Goal: Communication & Community: Answer question/provide support

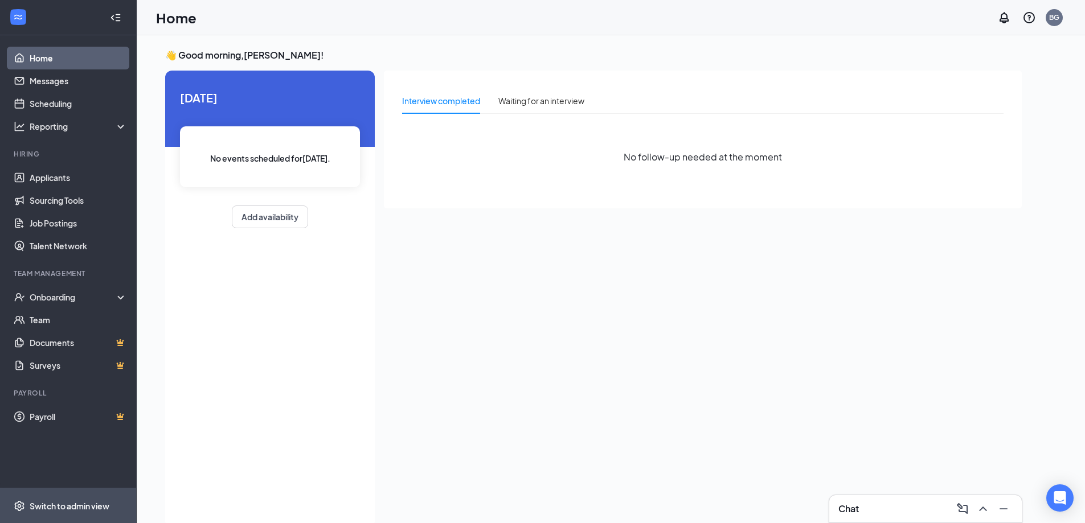
scroll to position [24, 0]
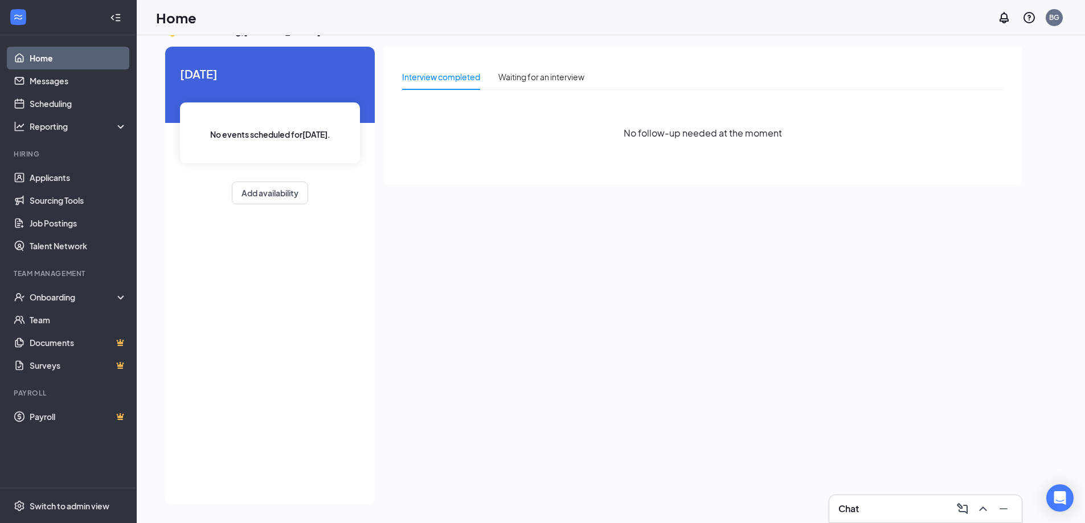
click at [880, 508] on div "Chat" at bounding box center [925, 509] width 174 height 18
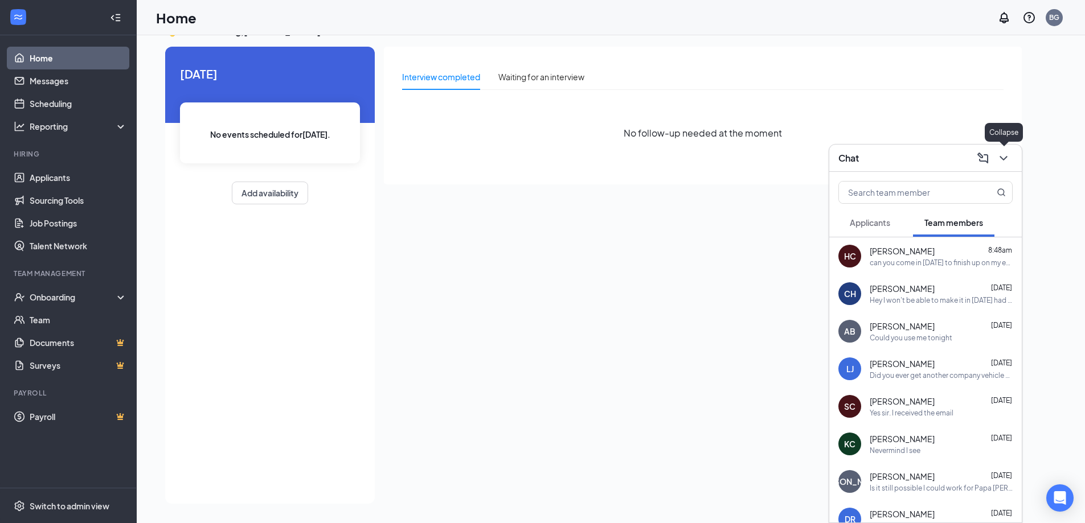
click at [1001, 158] on icon "ChevronDown" at bounding box center [1003, 158] width 14 height 14
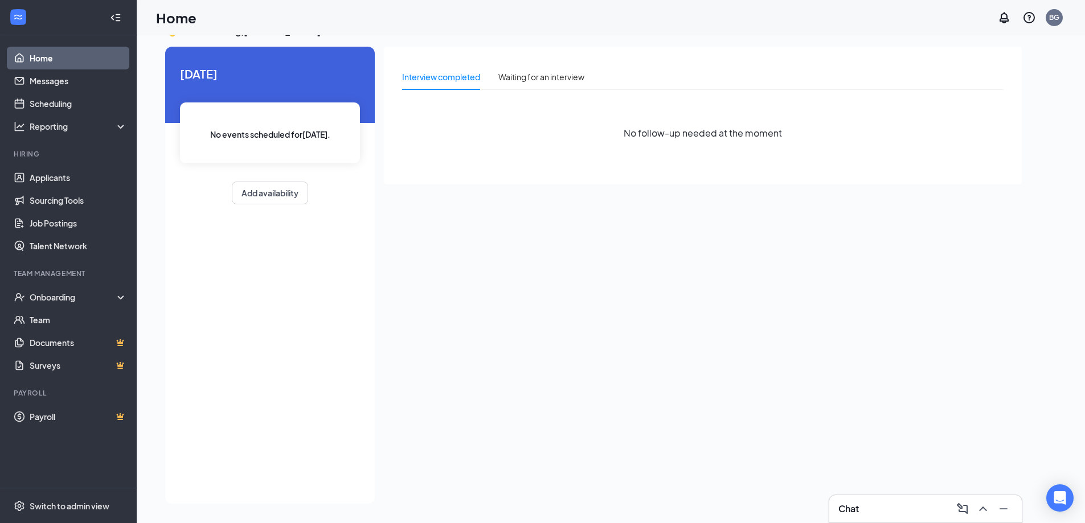
click at [821, 338] on div "Interview completed Waiting for an interview No follow-up needed at the moment" at bounding box center [703, 272] width 638 height 450
click at [883, 506] on div "Chat 1" at bounding box center [925, 509] width 174 height 18
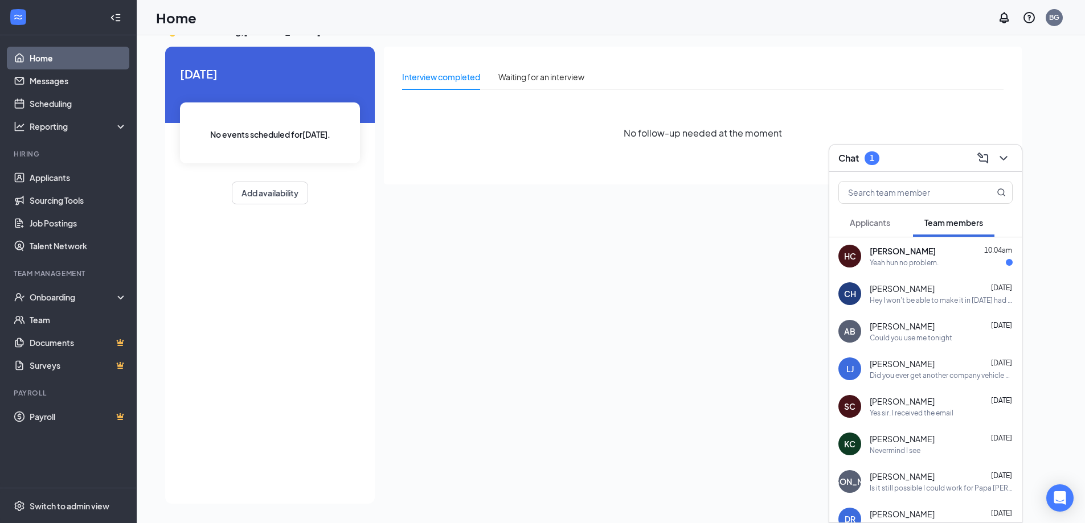
click at [904, 261] on div "Yeah hun no problem." at bounding box center [903, 263] width 69 height 10
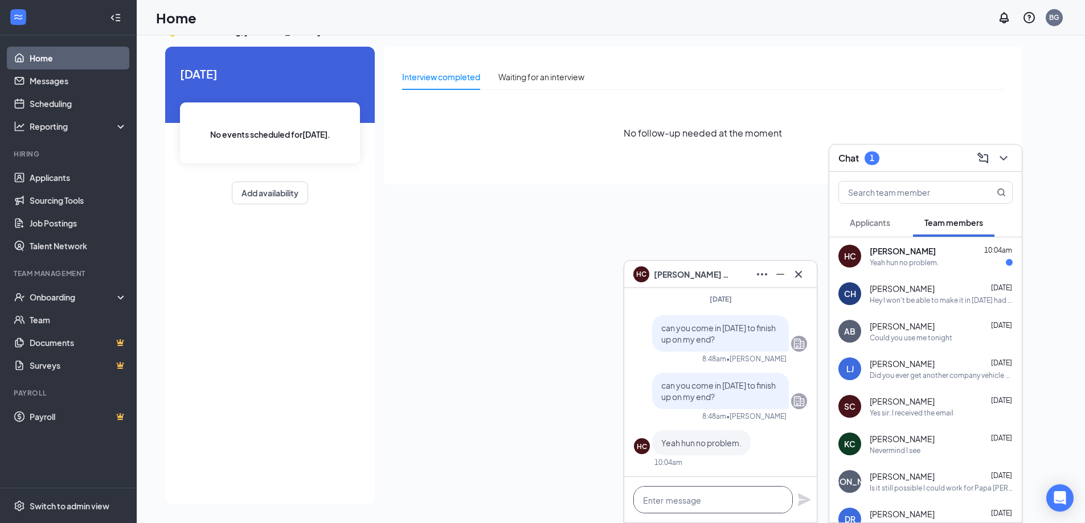
click at [724, 502] on textarea at bounding box center [712, 499] width 159 height 27
type textarea "anytime before 3"
click at [802, 503] on icon "Plane" at bounding box center [804, 500] width 13 height 13
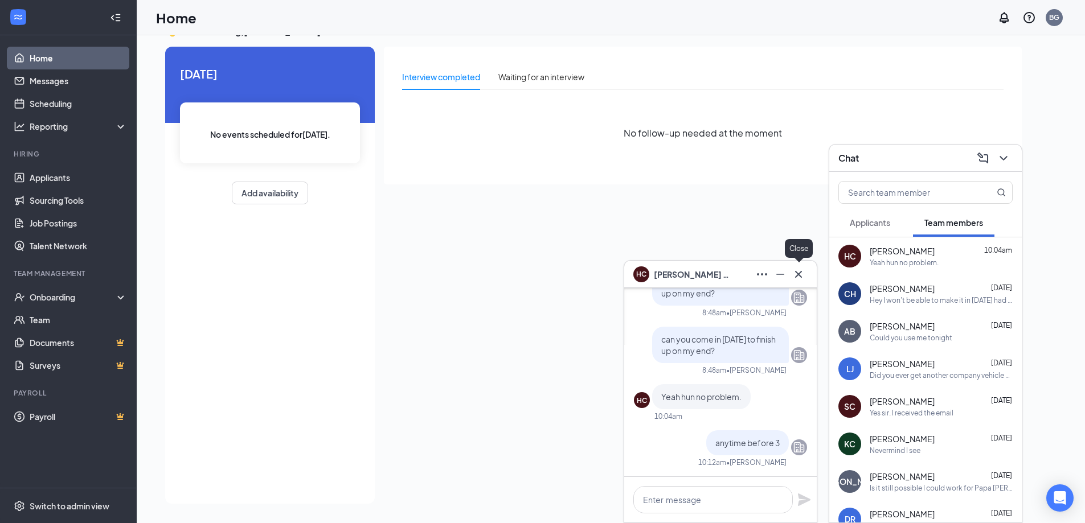
click at [798, 274] on icon "Cross" at bounding box center [798, 273] width 7 height 7
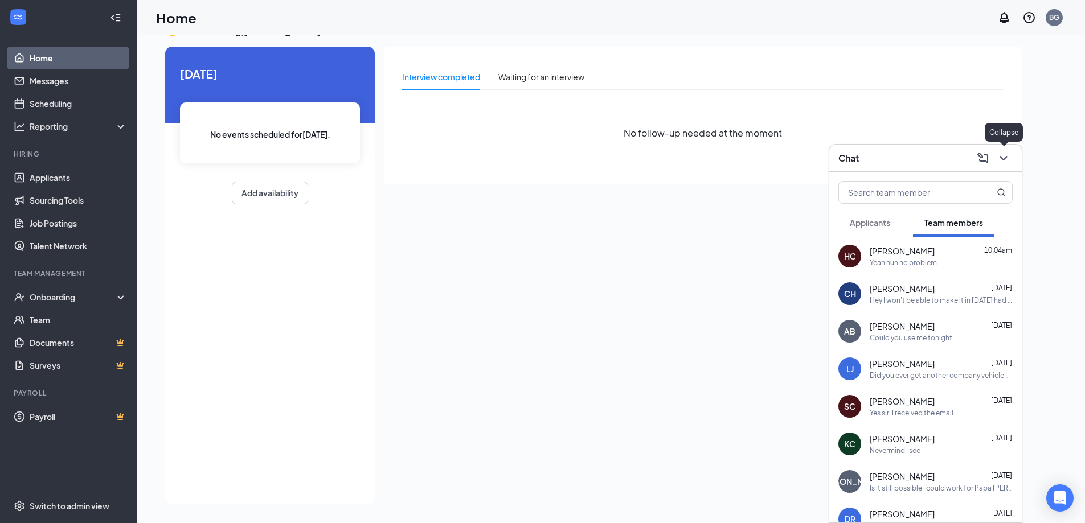
click at [1004, 161] on icon "ChevronDown" at bounding box center [1003, 158] width 14 height 14
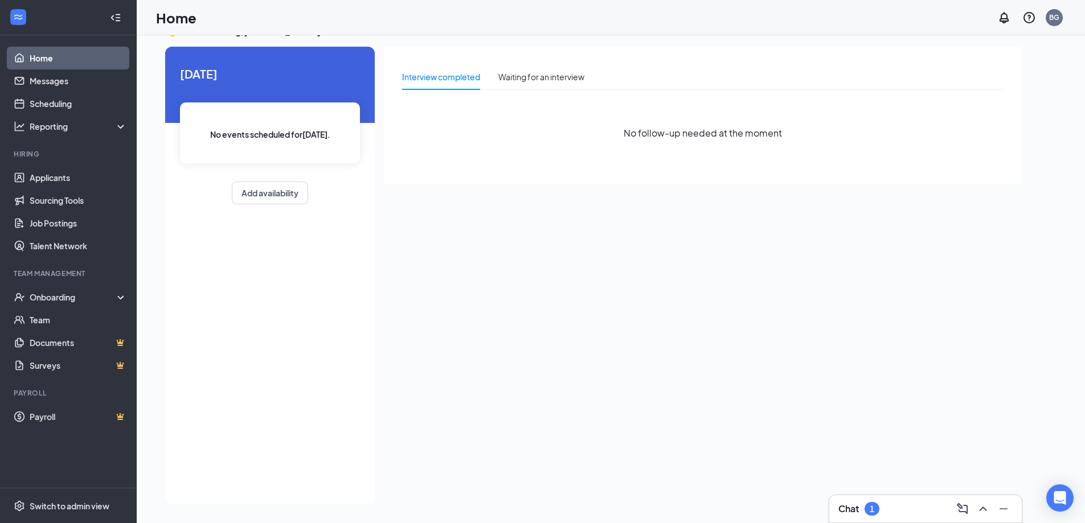
click at [852, 499] on div "Chat 1" at bounding box center [925, 508] width 192 height 27
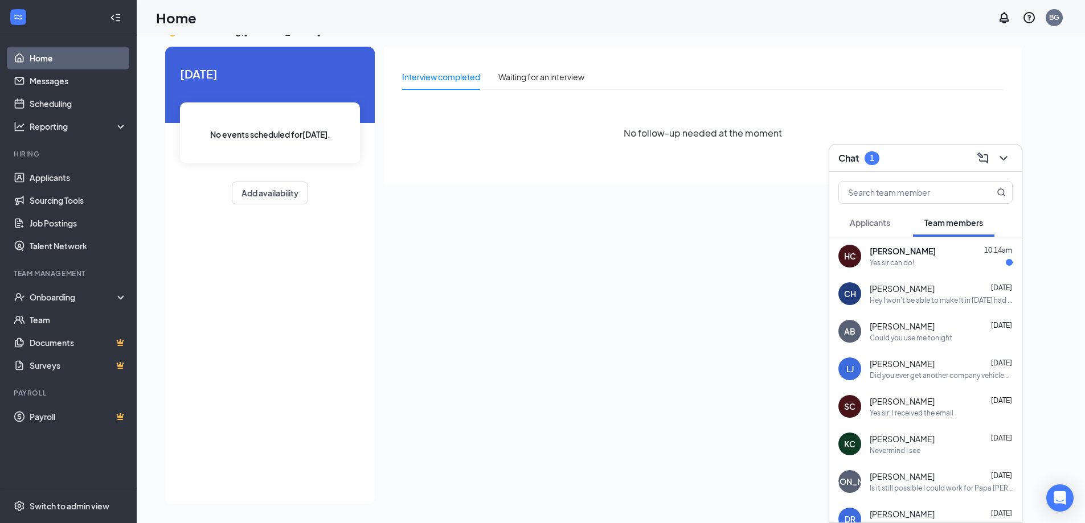
click at [873, 262] on div "Yes sir can do!" at bounding box center [891, 263] width 44 height 10
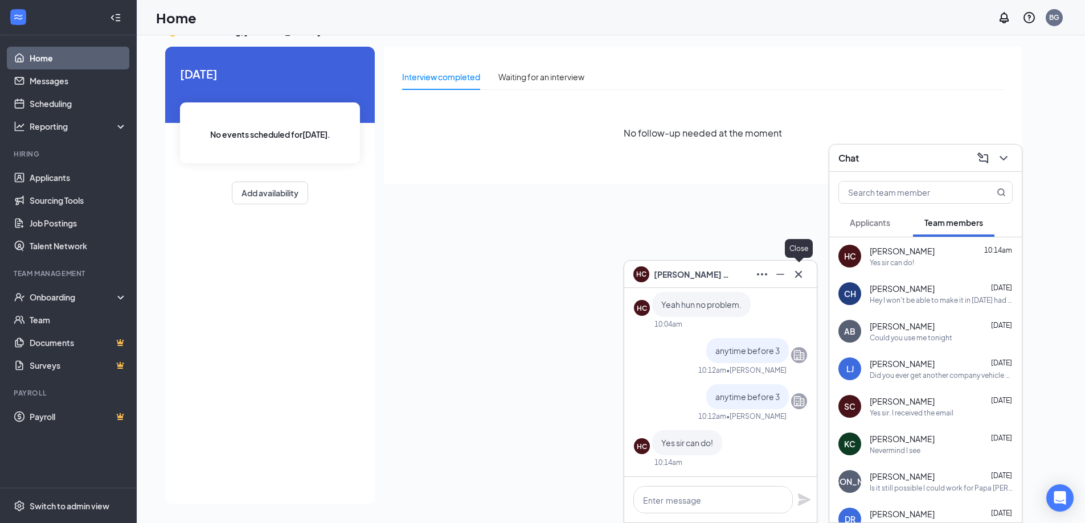
click at [797, 276] on icon "Cross" at bounding box center [798, 273] width 7 height 7
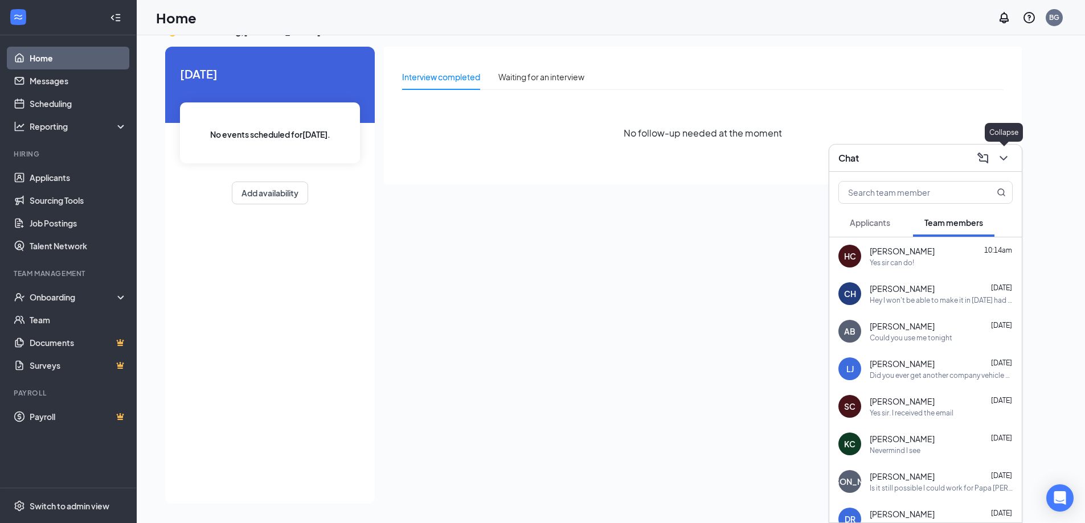
click at [1003, 163] on icon "ChevronDown" at bounding box center [1003, 158] width 14 height 14
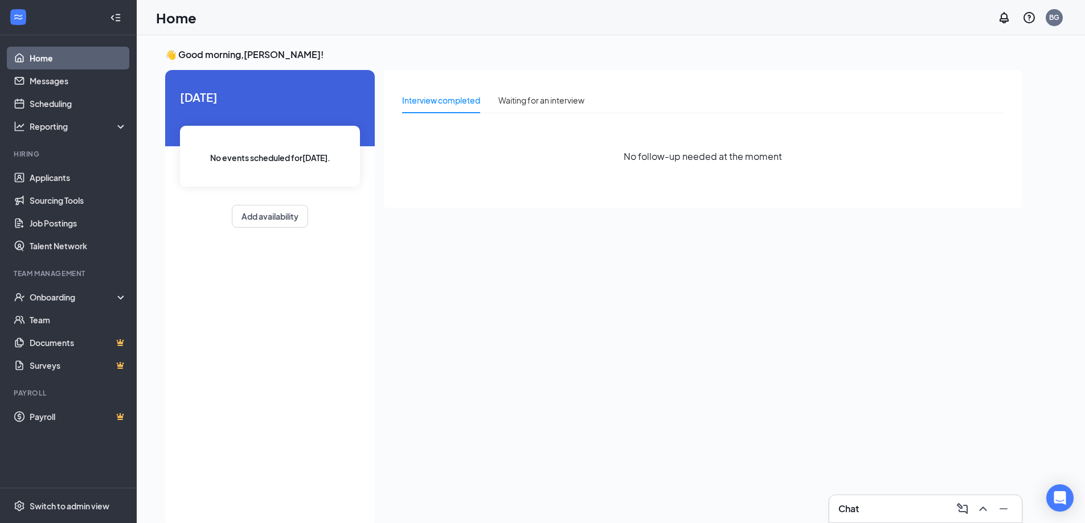
scroll to position [0, 0]
